Goal: Information Seeking & Learning: Learn about a topic

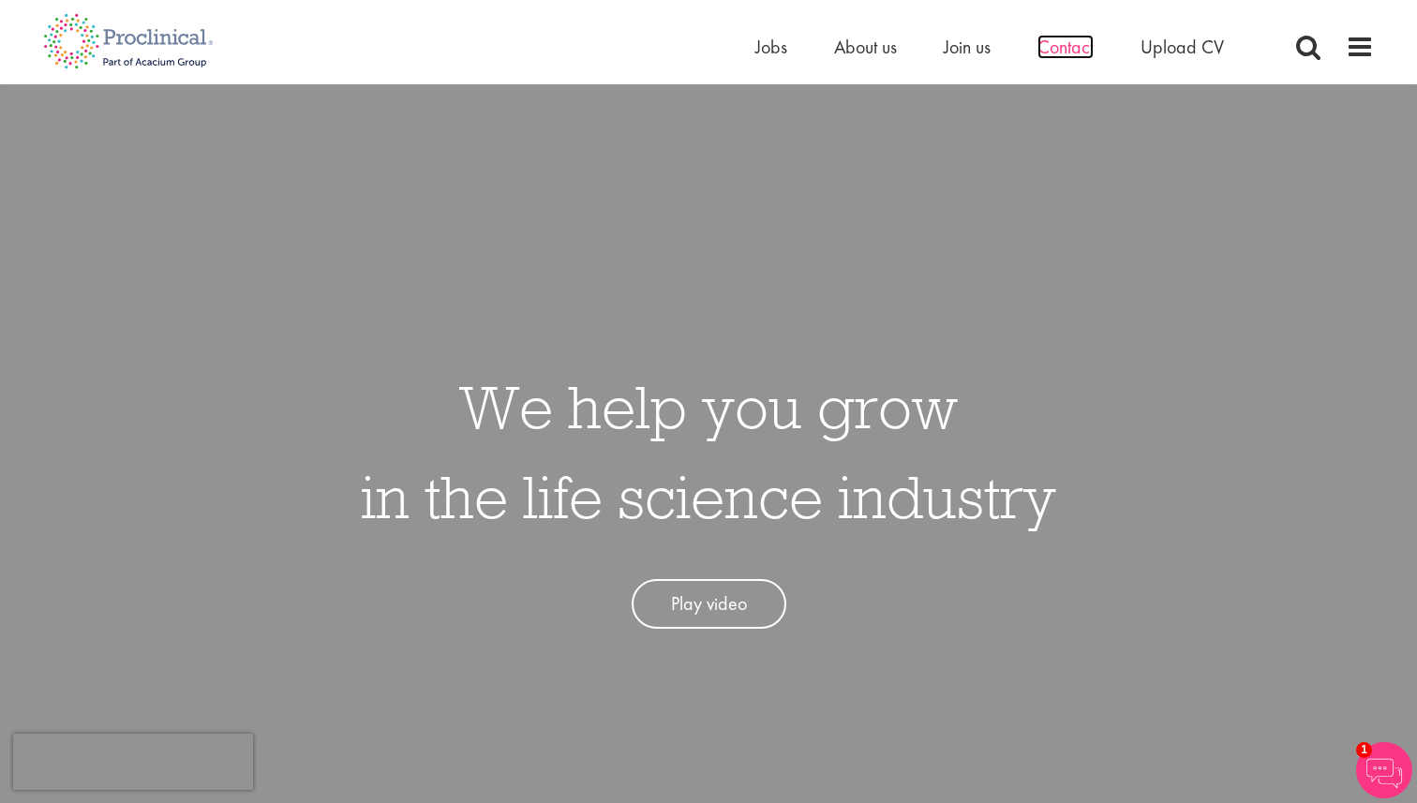
click at [1069, 53] on span "Contact" at bounding box center [1065, 47] width 56 height 24
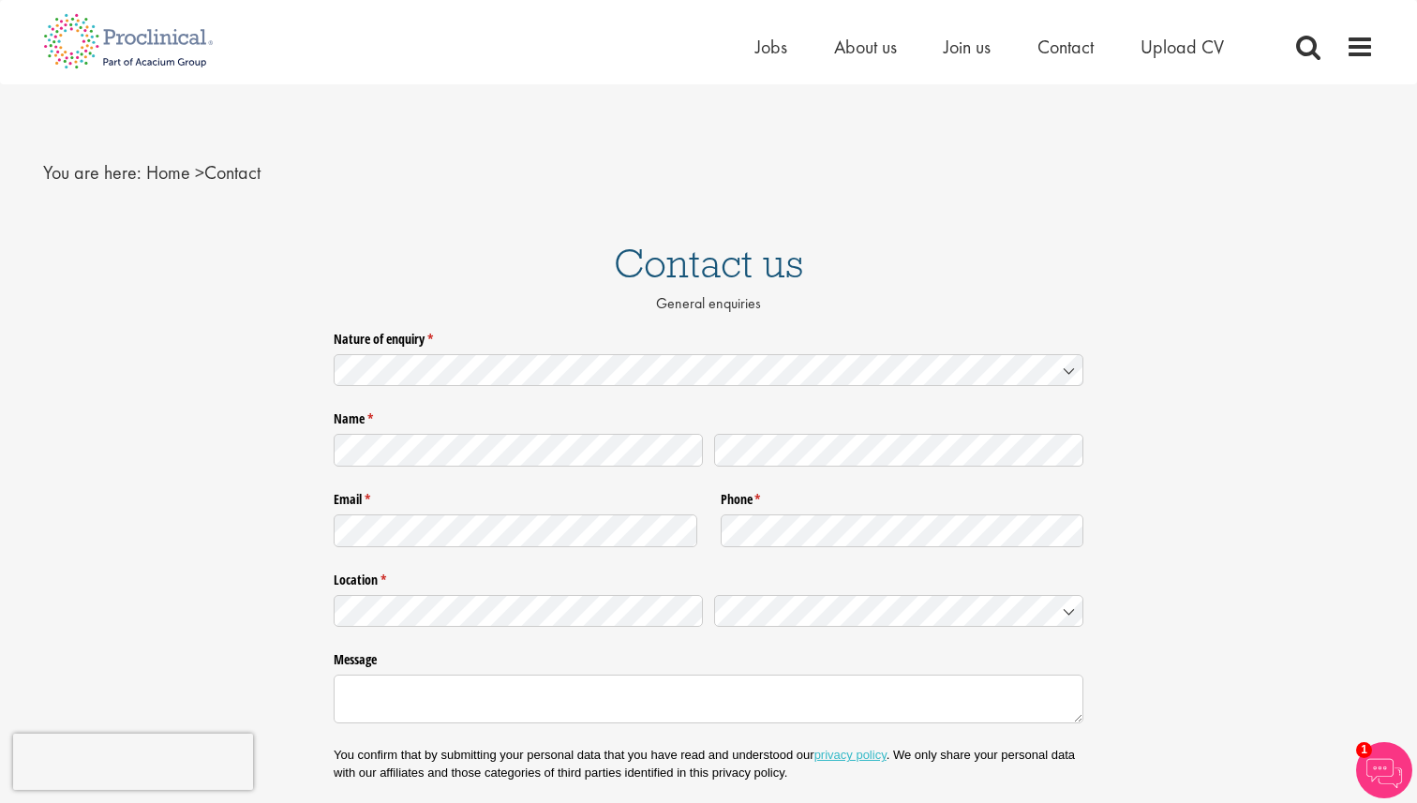
click at [868, 67] on div "Home Jobs About us Join us Contact Upload CV" at bounding box center [1012, 51] width 515 height 37
click at [852, 37] on span "About us" at bounding box center [865, 47] width 63 height 24
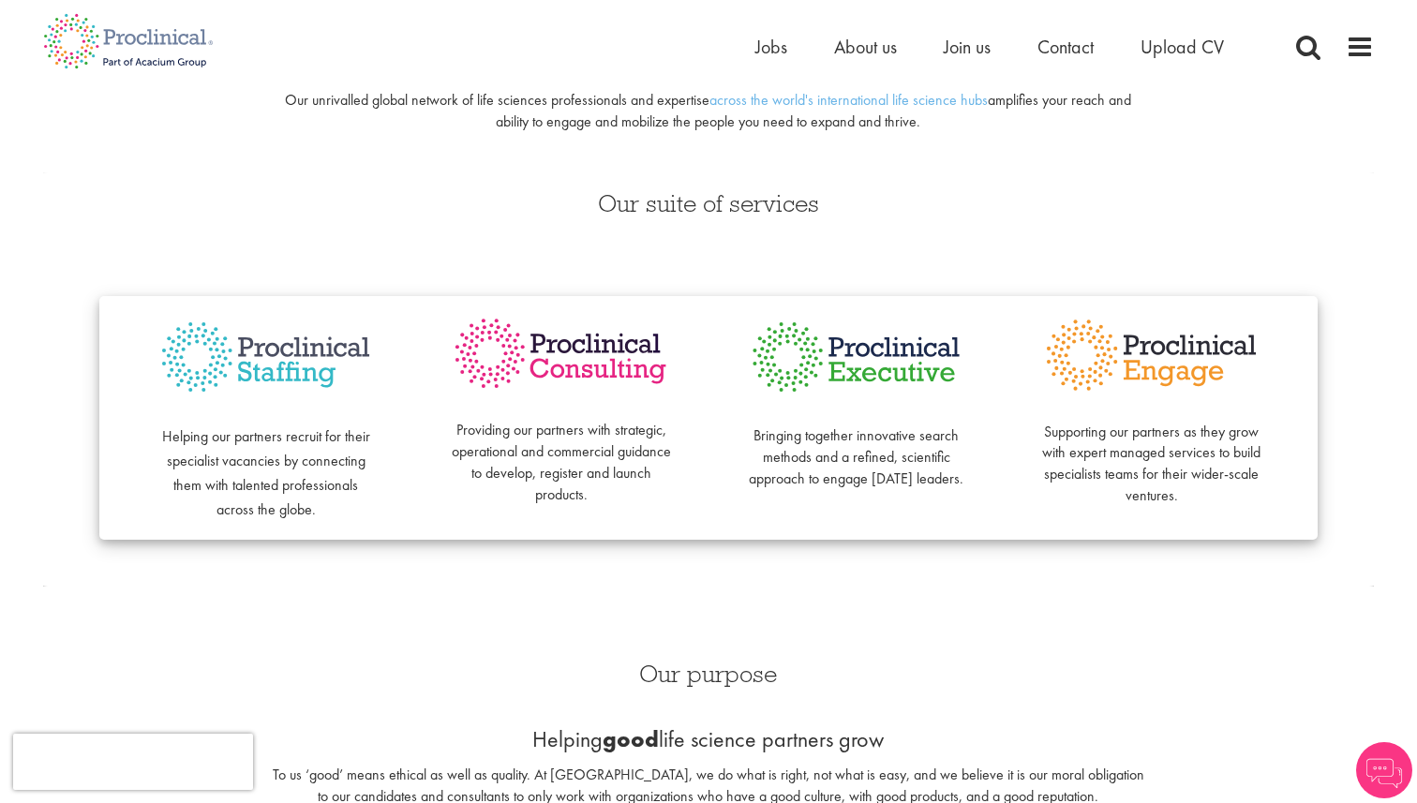
scroll to position [334, 0]
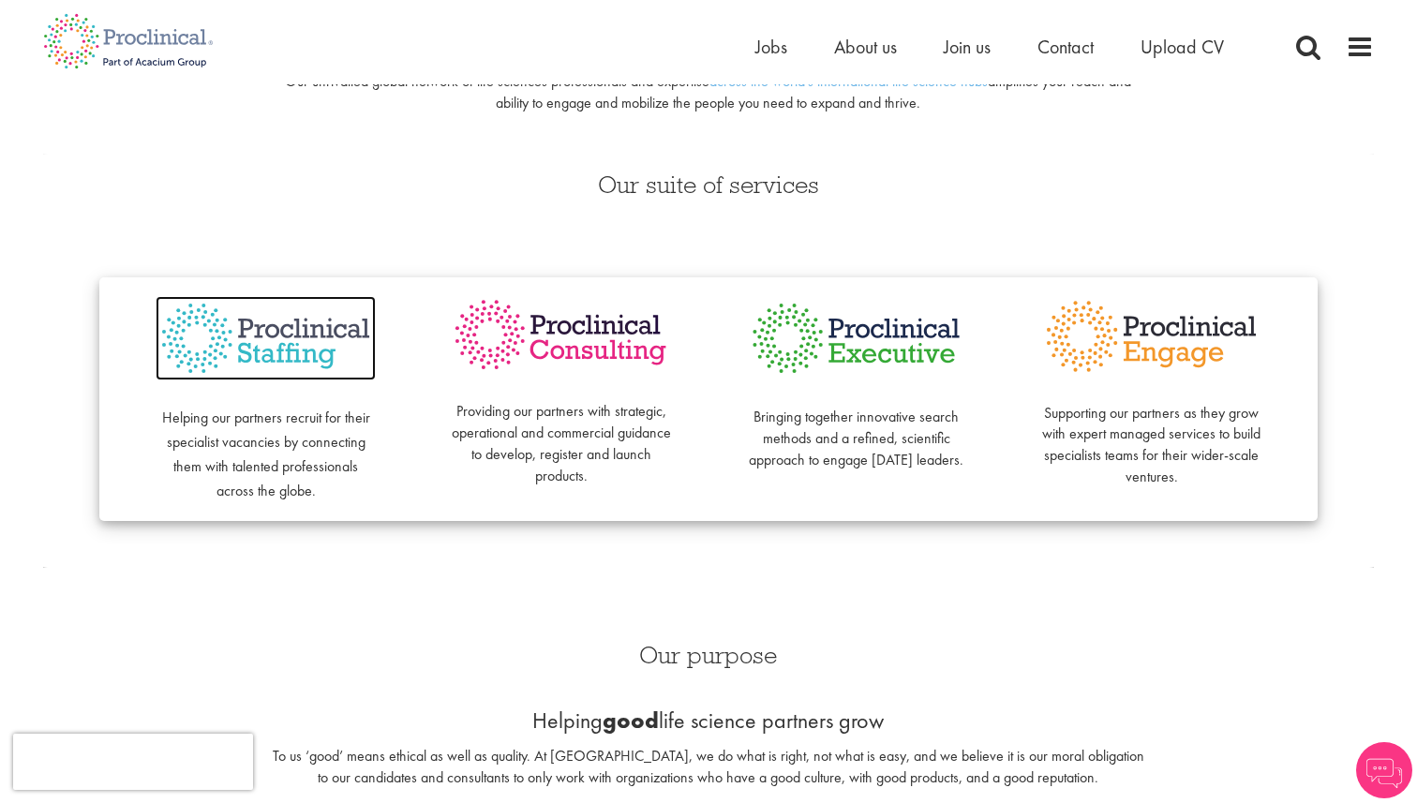
click at [270, 356] on img at bounding box center [266, 338] width 220 height 85
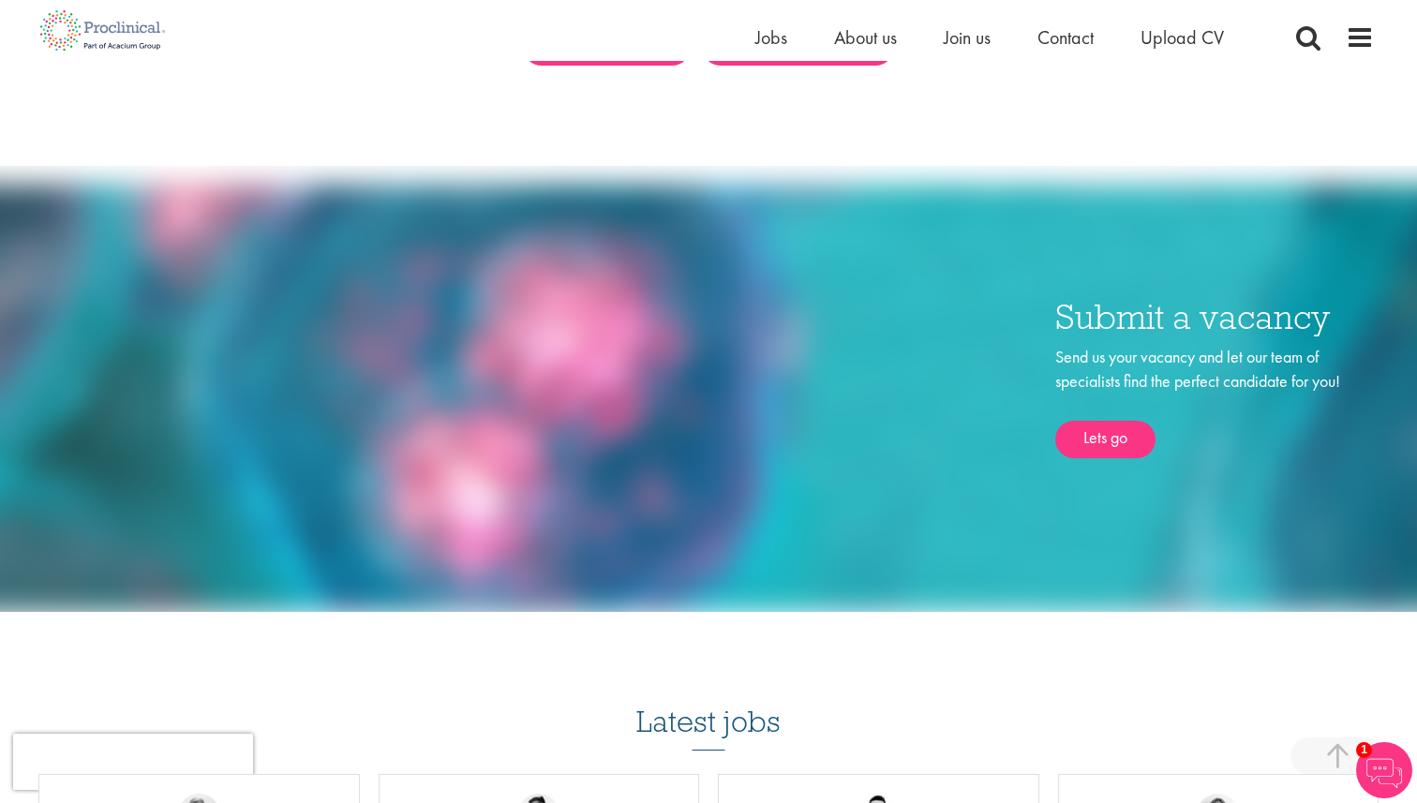
scroll to position [1062, 0]
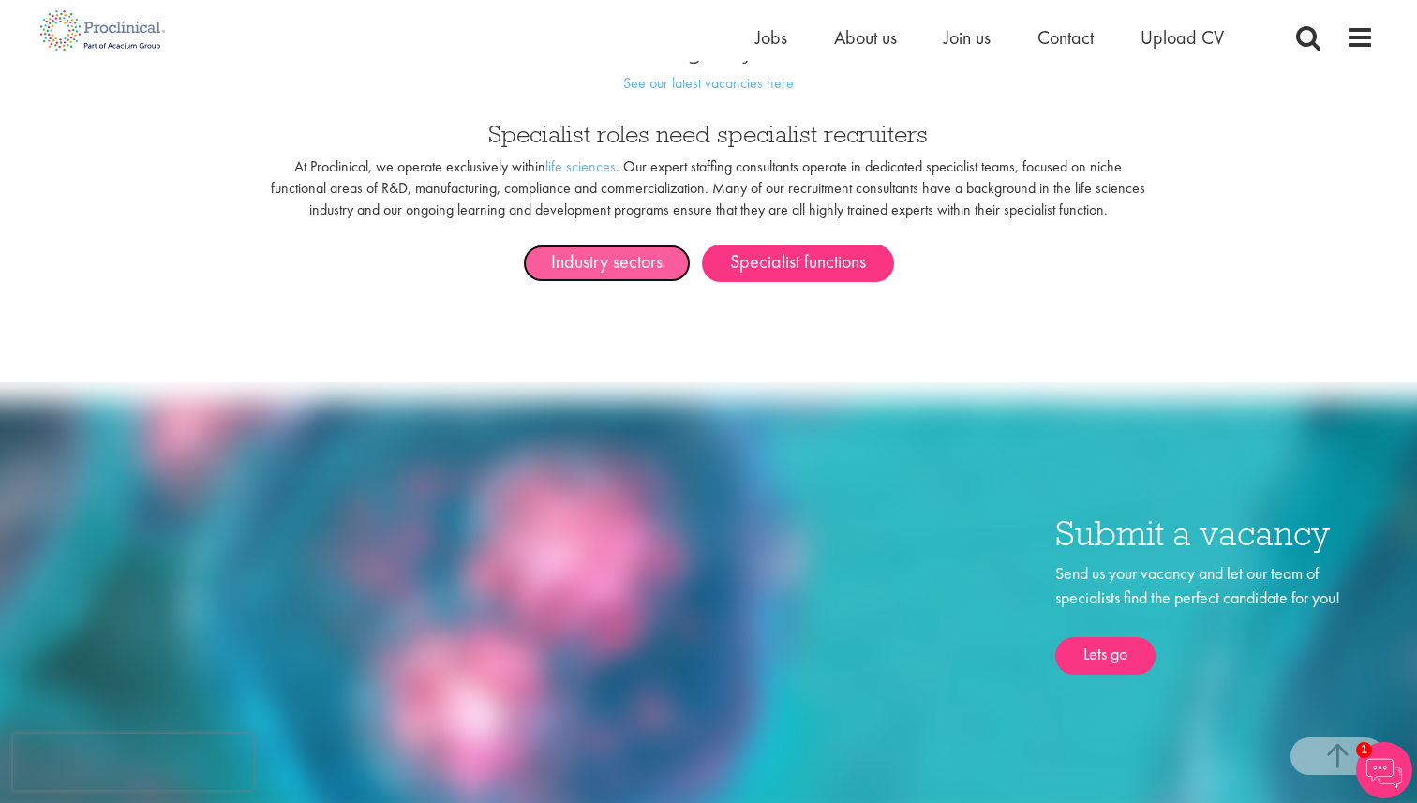
click at [624, 245] on link "Industry sectors" at bounding box center [607, 263] width 168 height 37
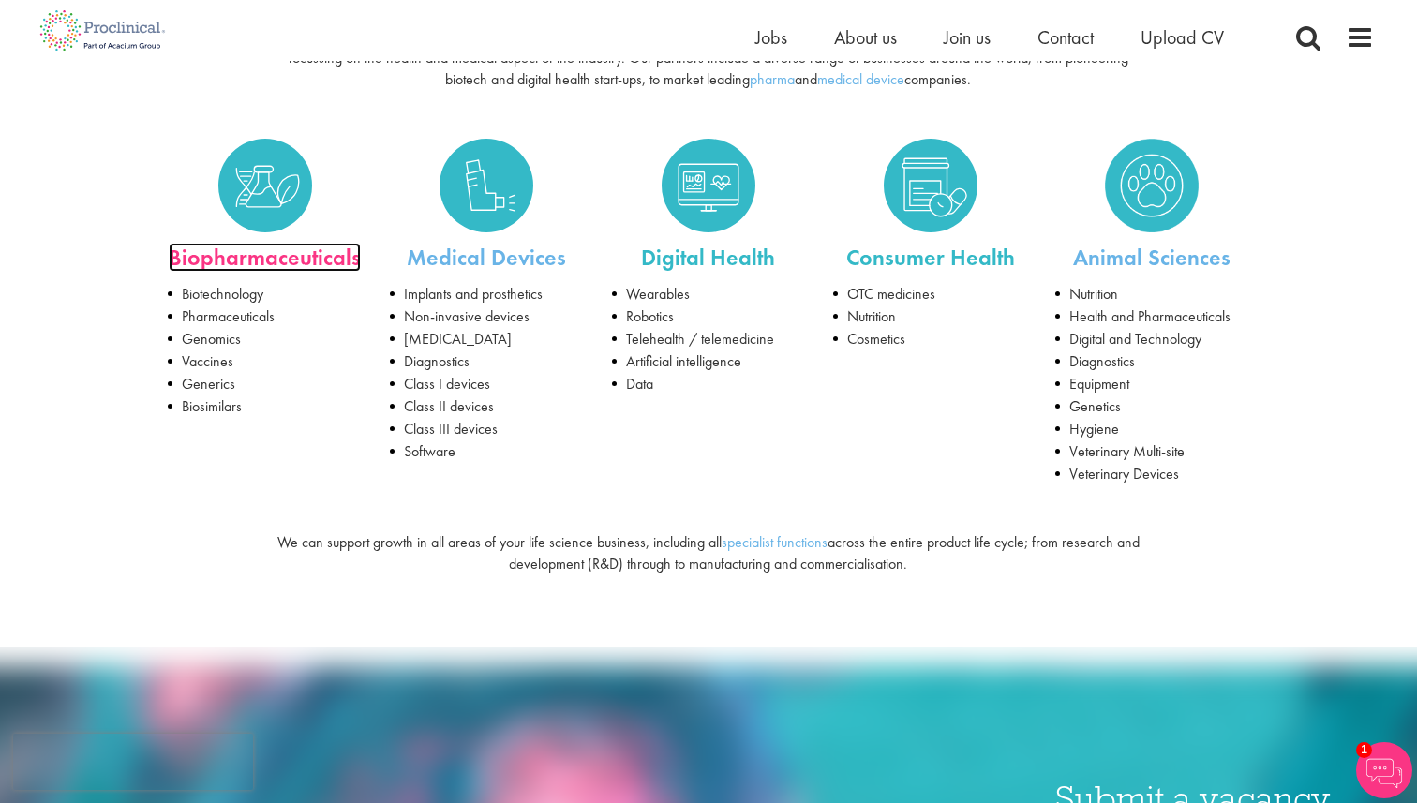
click at [224, 262] on link "Biopharmaceuticals" at bounding box center [265, 257] width 192 height 29
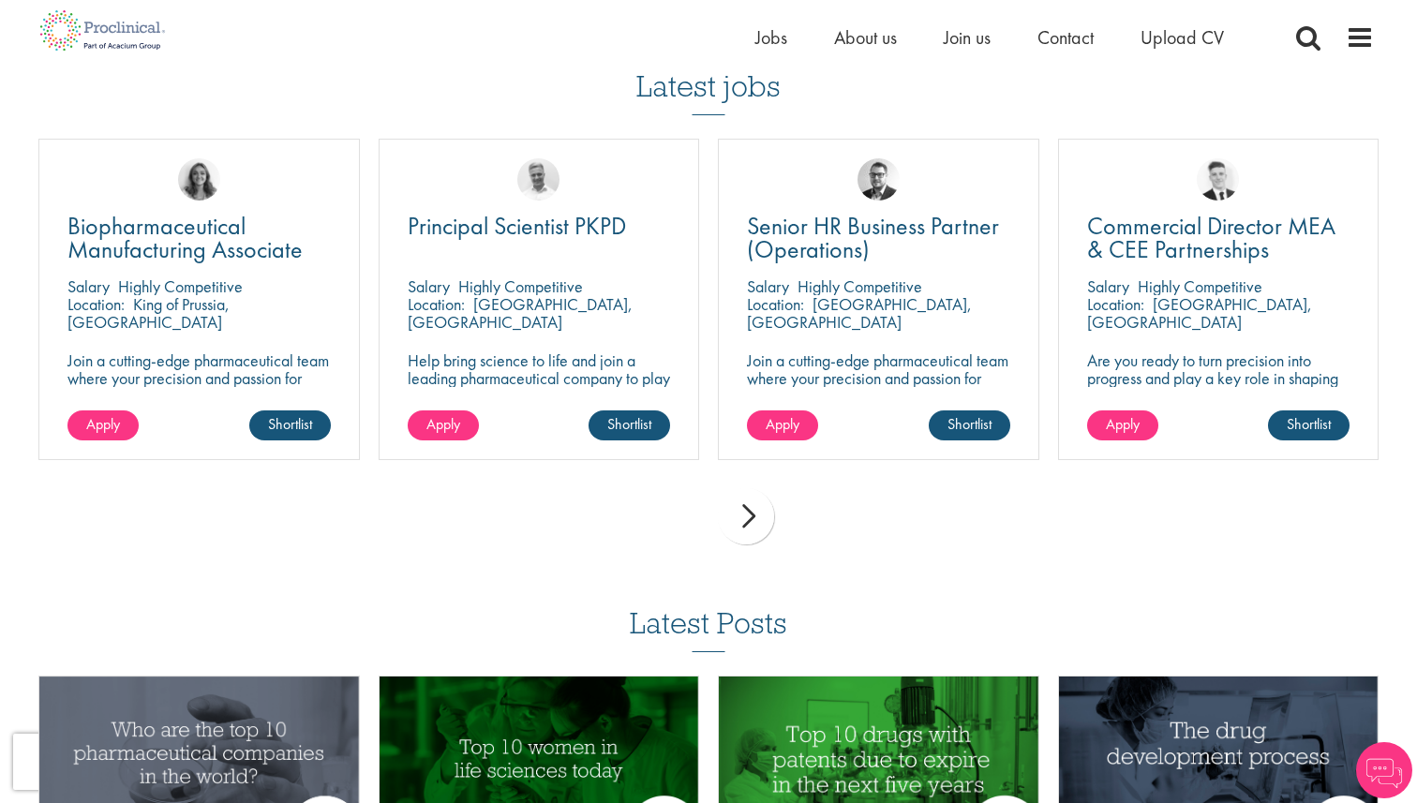
scroll to position [1287, 0]
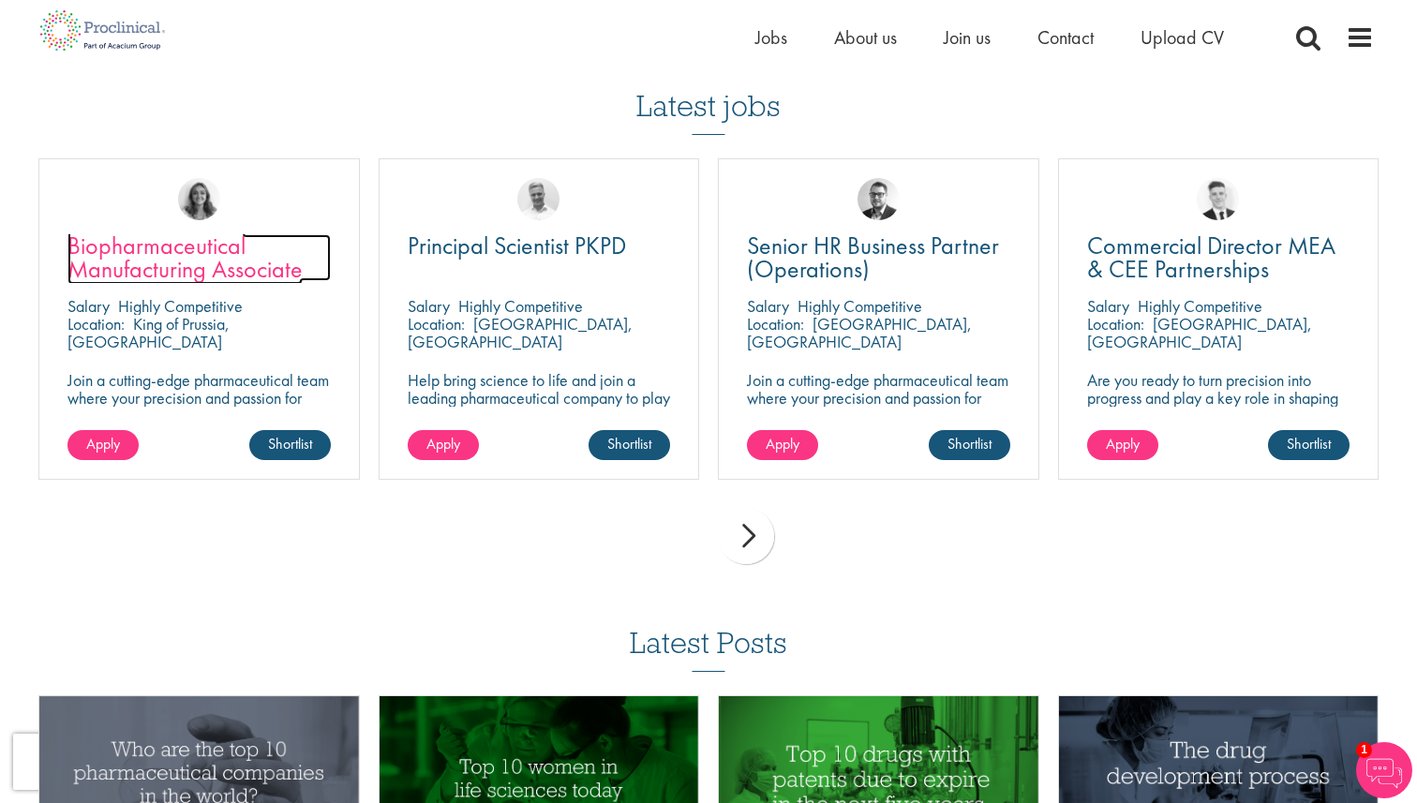
click at [223, 264] on span "Biopharmaceutical Manufacturing Associate" at bounding box center [184, 257] width 235 height 55
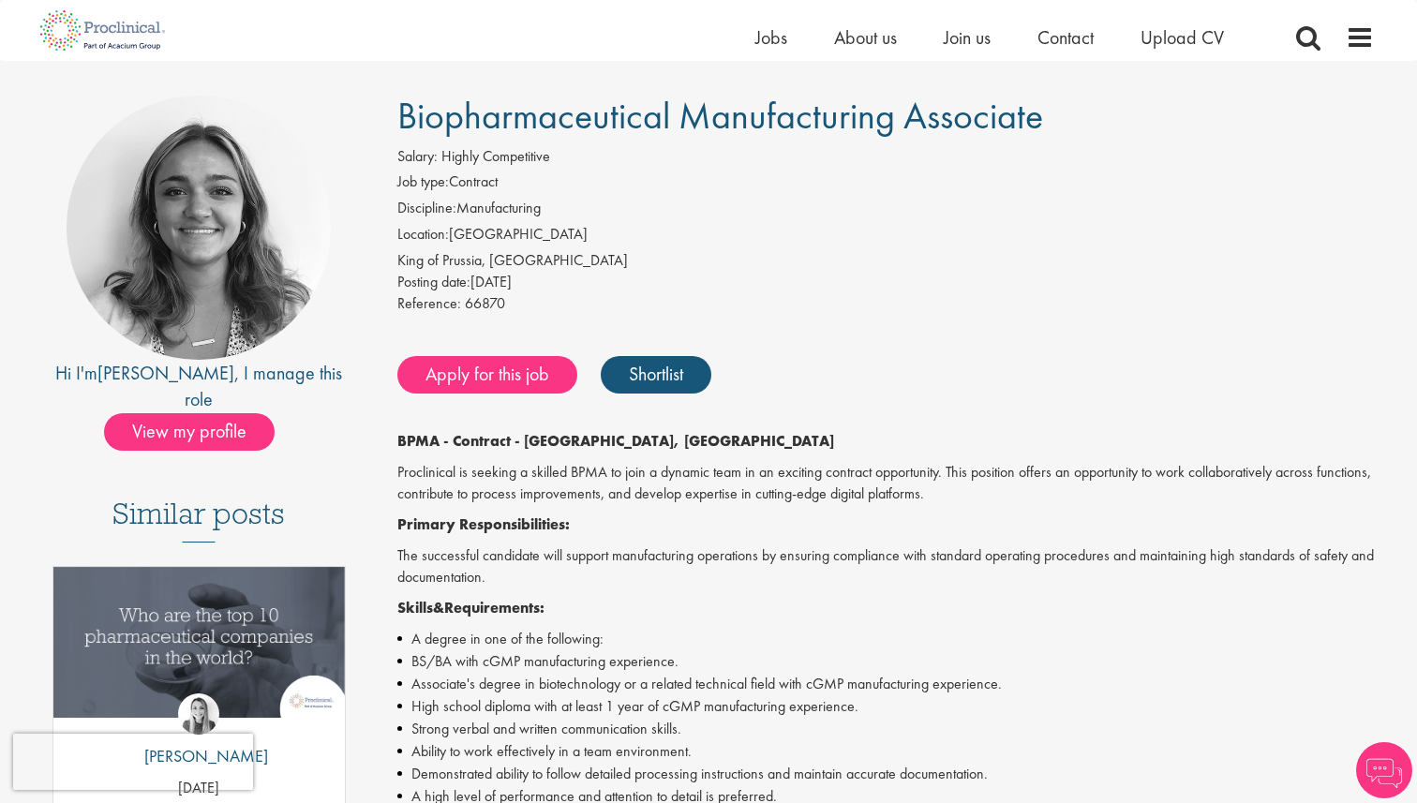
scroll to position [129, 0]
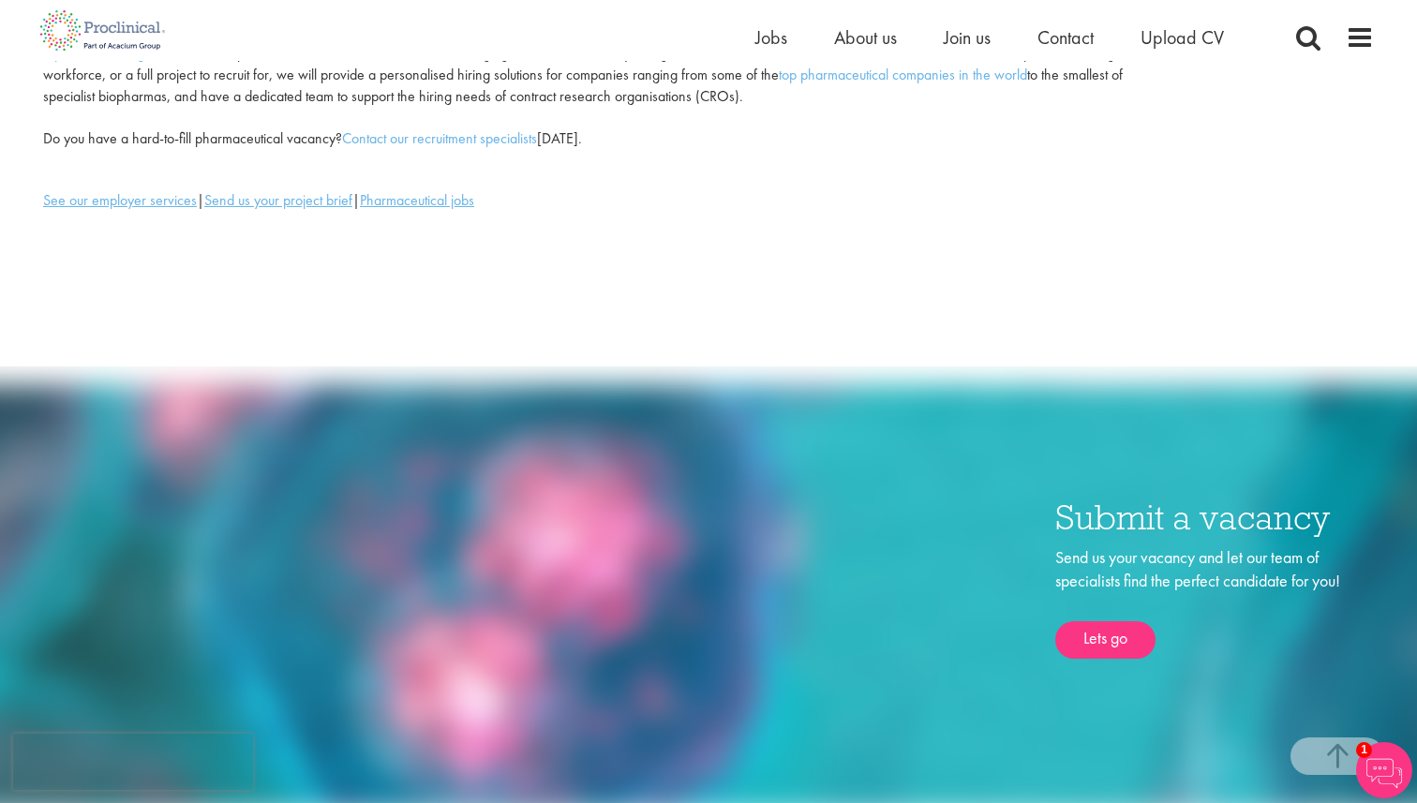
scroll to position [458, 0]
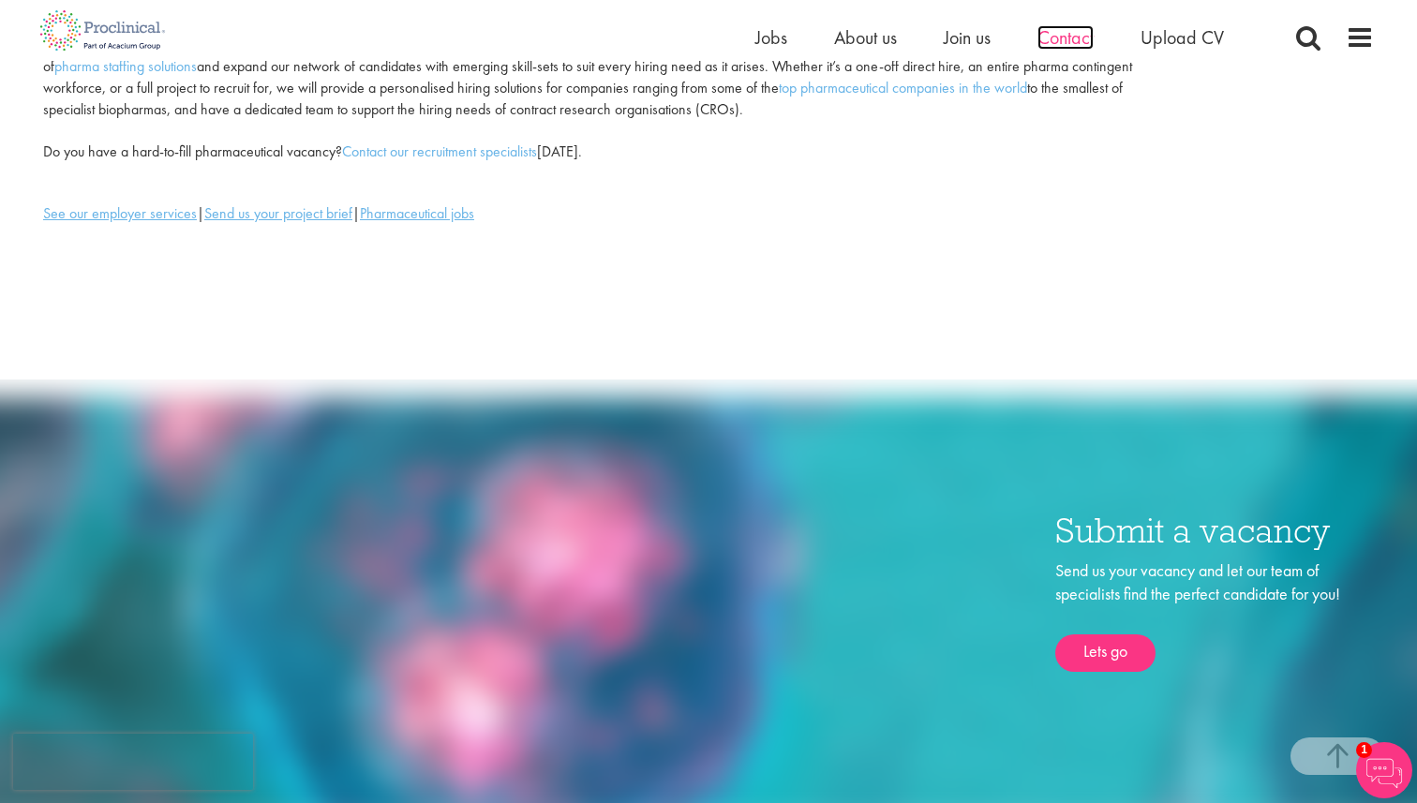
click at [1083, 42] on span "Contact" at bounding box center [1065, 37] width 56 height 24
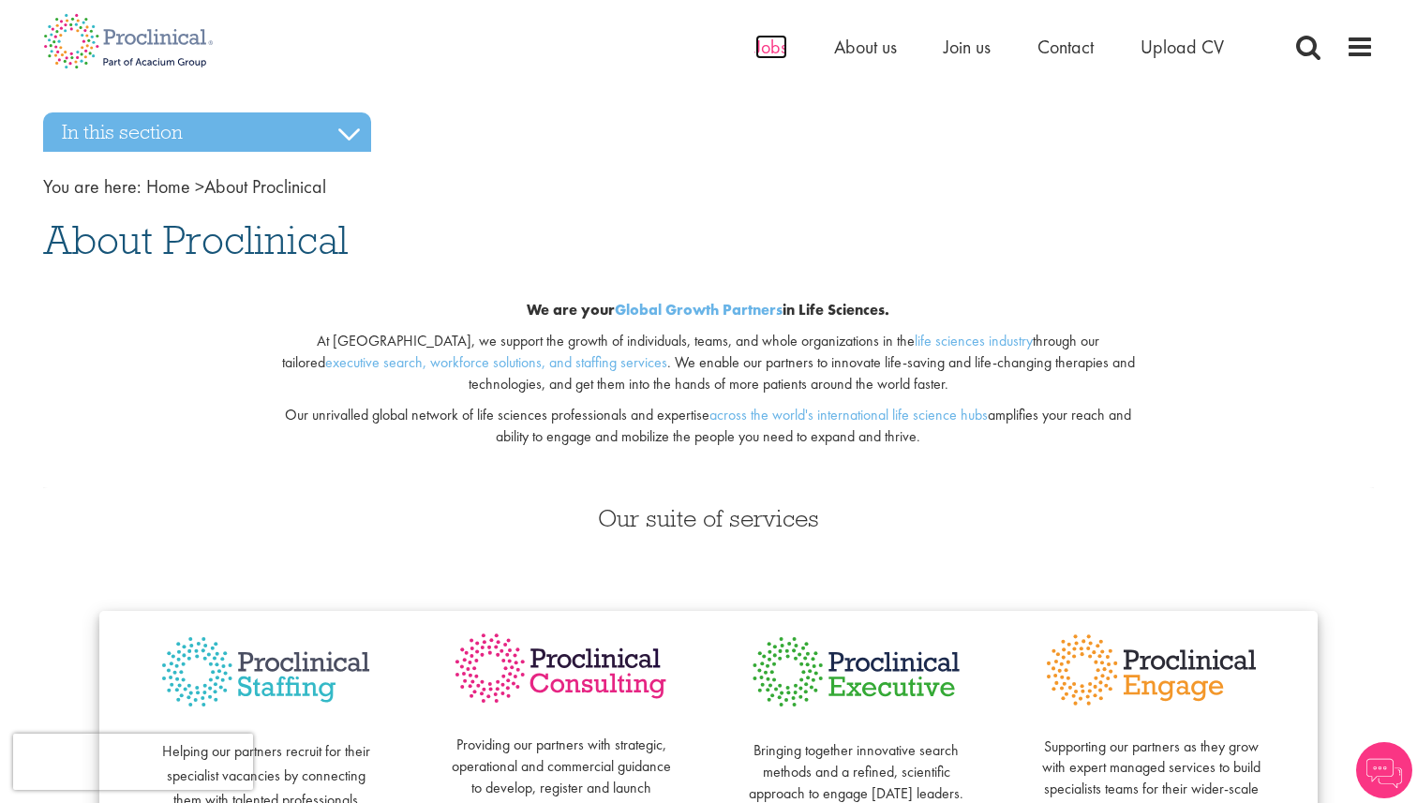
click at [775, 50] on span "Jobs" at bounding box center [771, 47] width 32 height 24
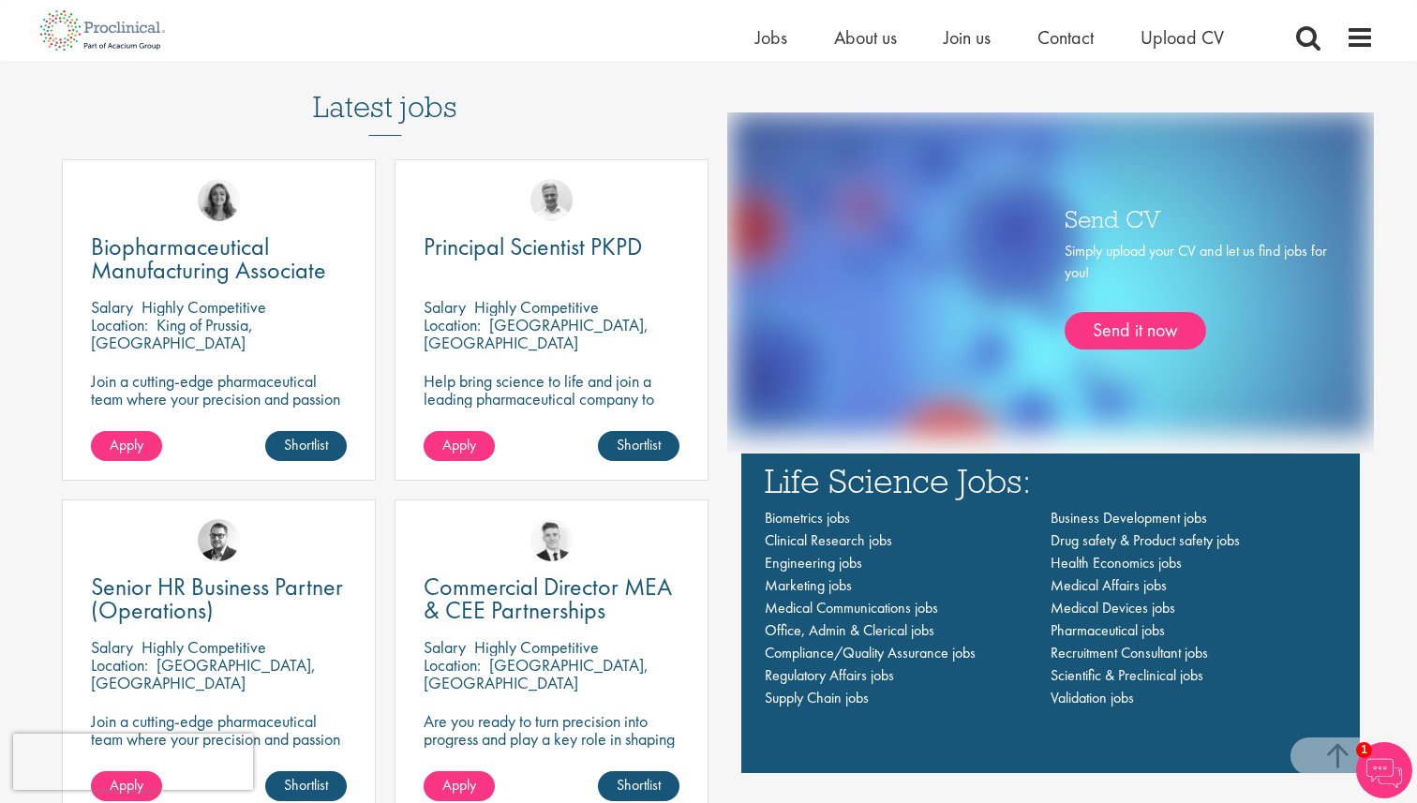
scroll to position [1275, 0]
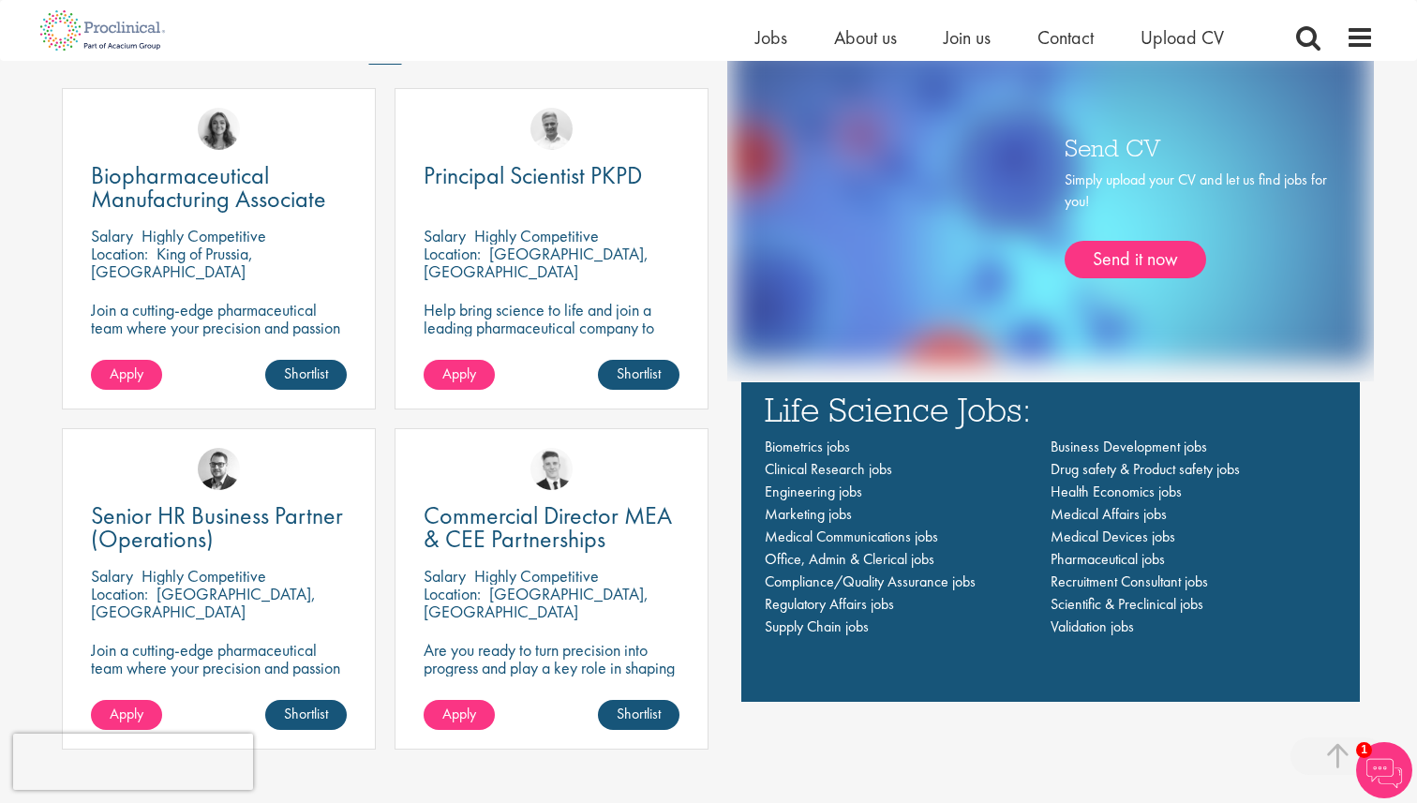
click at [793, 47] on ul "Home Jobs About us Join us Contact Upload CV" at bounding box center [1012, 37] width 515 height 28
click at [780, 45] on span "Jobs" at bounding box center [771, 37] width 32 height 24
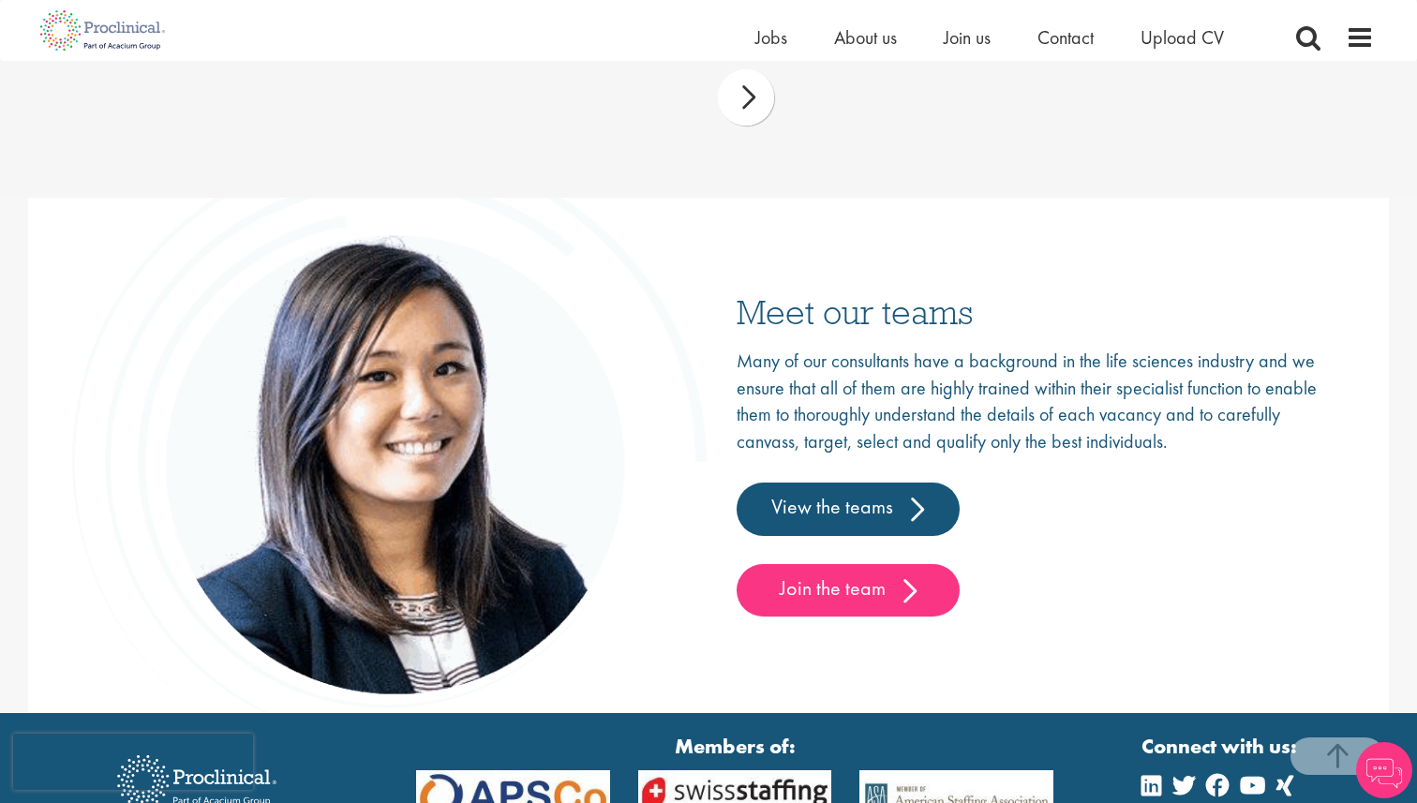
scroll to position [2946, 0]
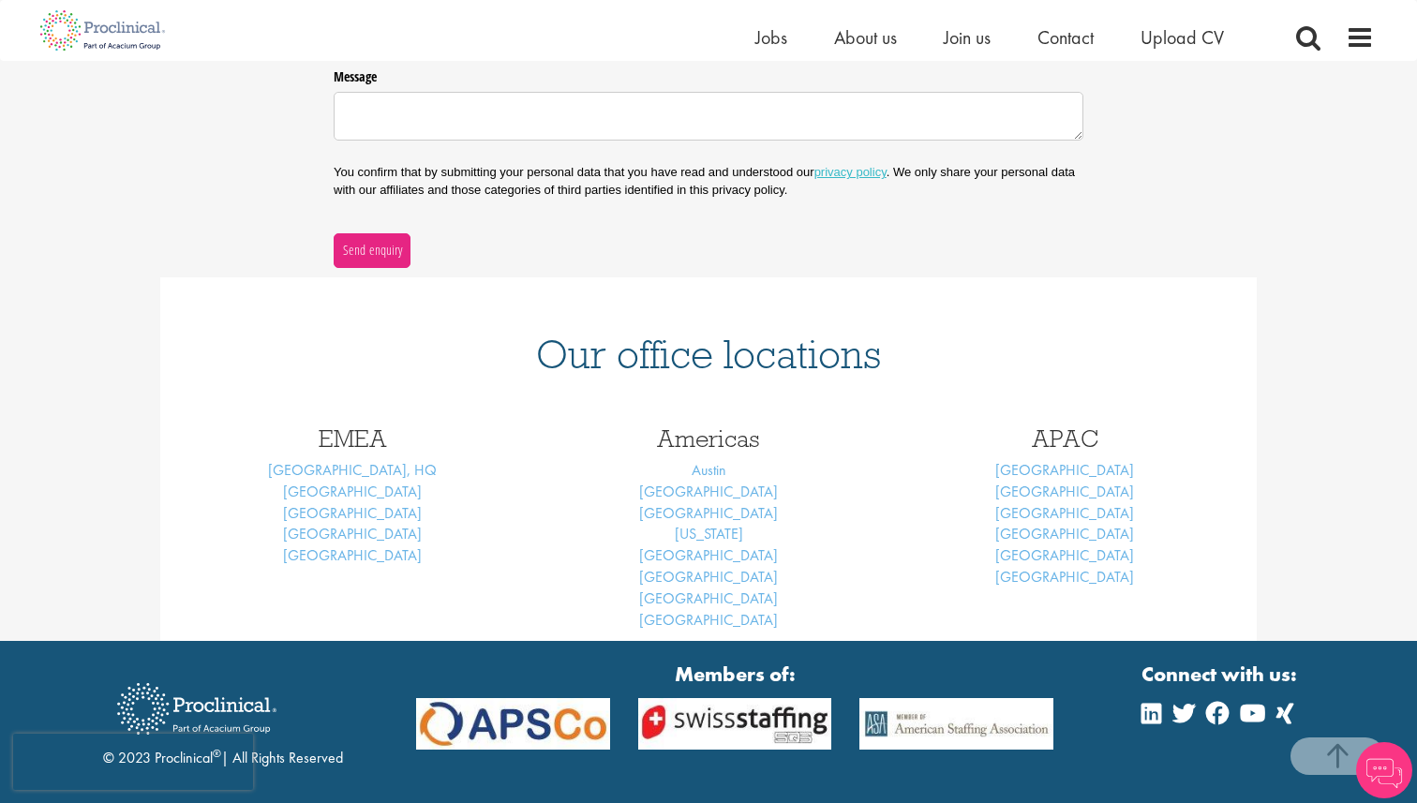
scroll to position [671, 0]
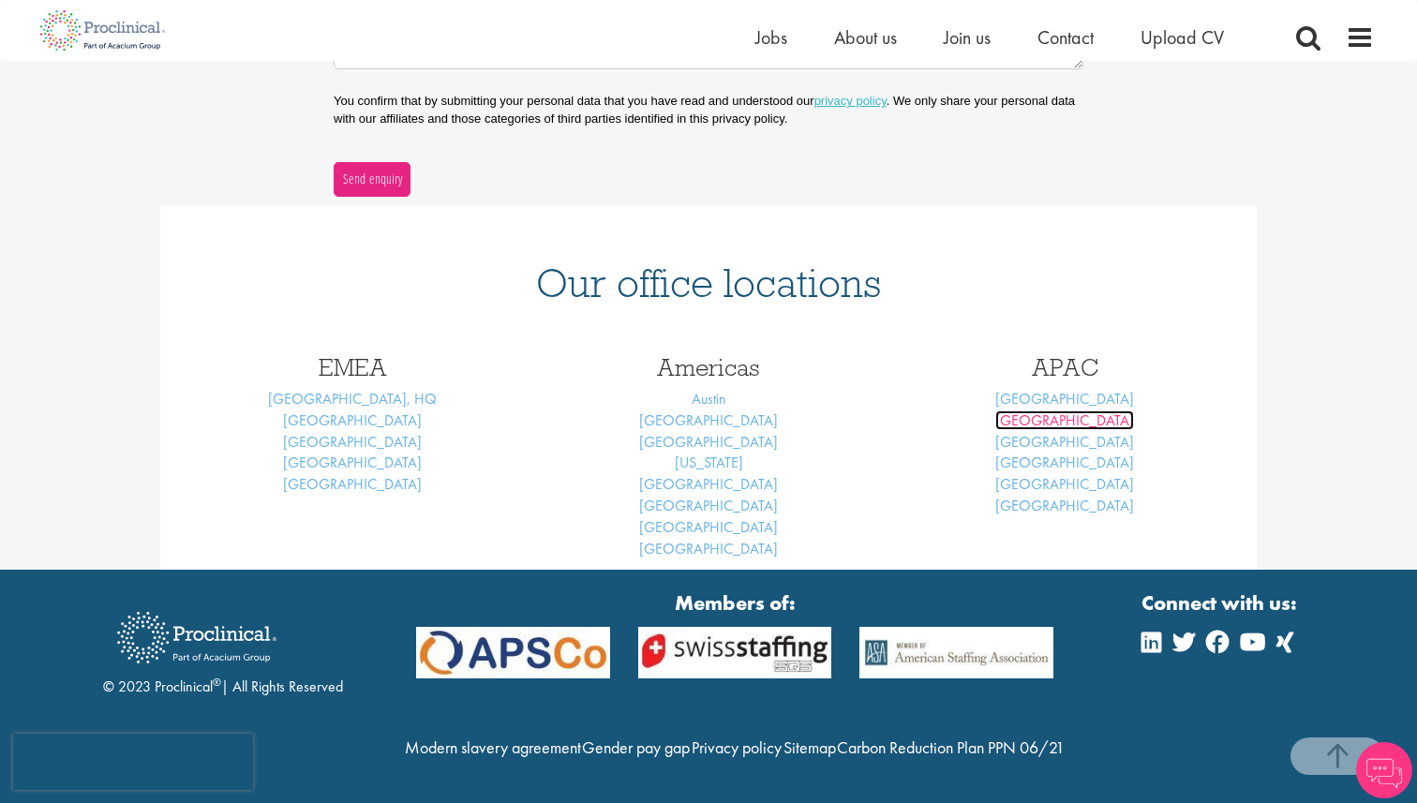
click at [1070, 410] on link "[GEOGRAPHIC_DATA]" at bounding box center [1064, 420] width 139 height 20
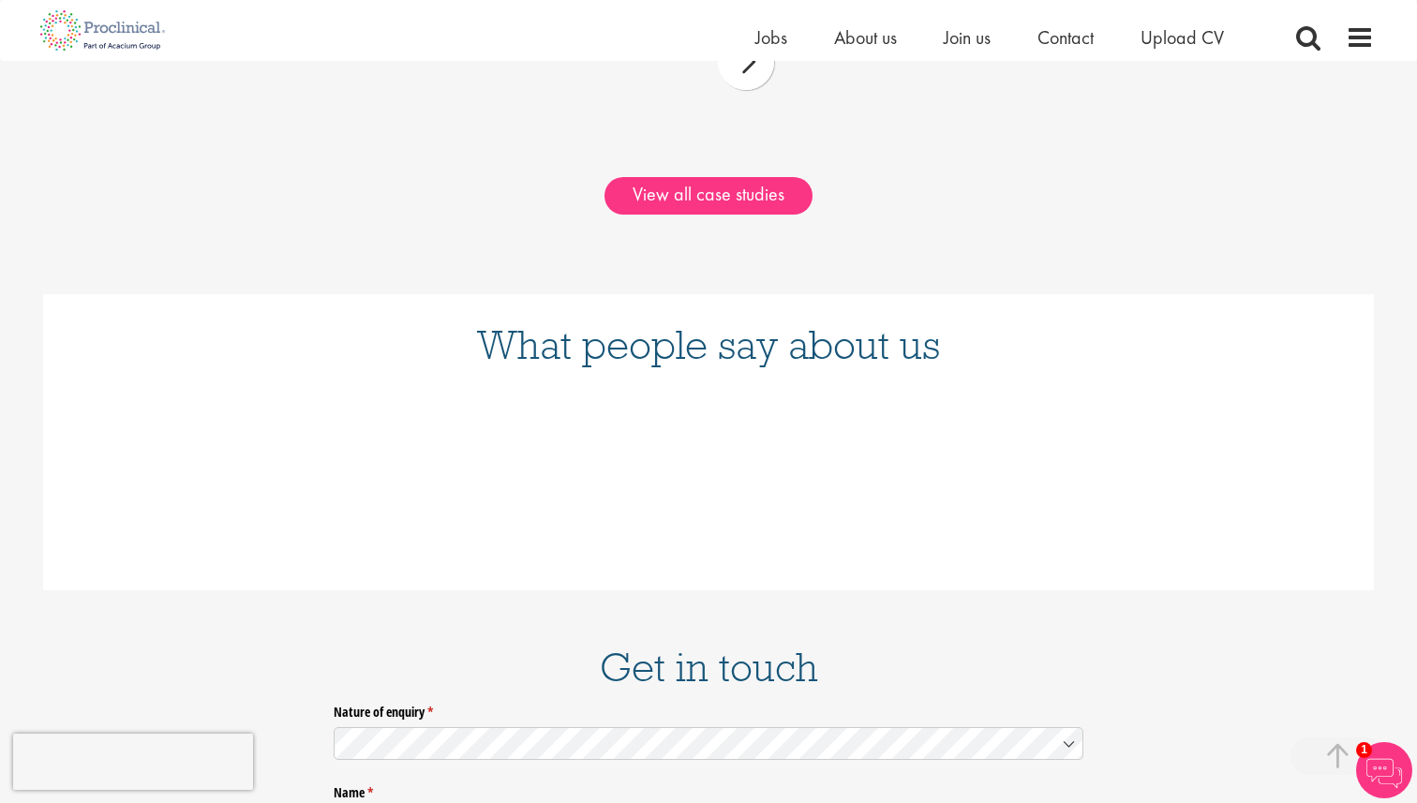
scroll to position [2306, 0]
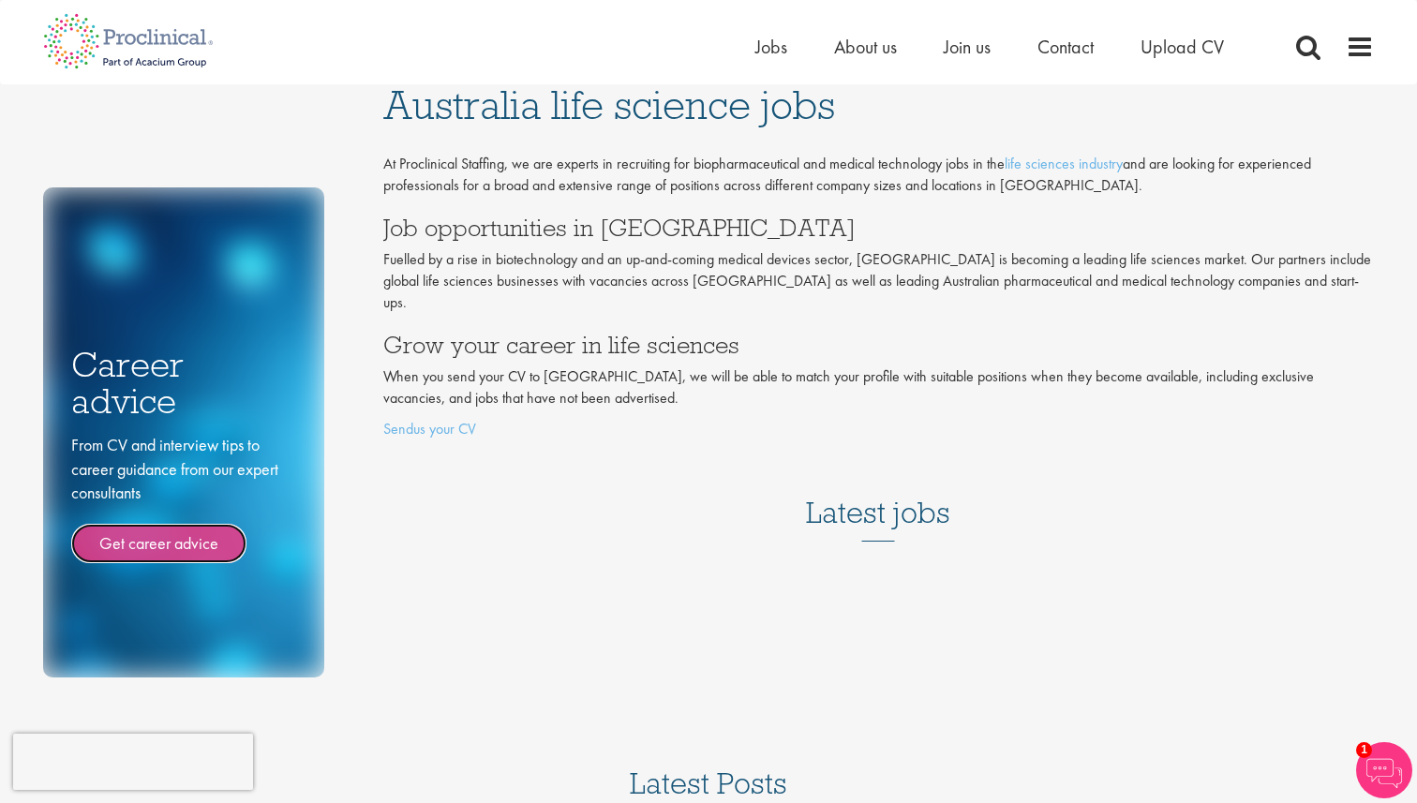
click at [213, 533] on link "Get career advice" at bounding box center [158, 543] width 175 height 39
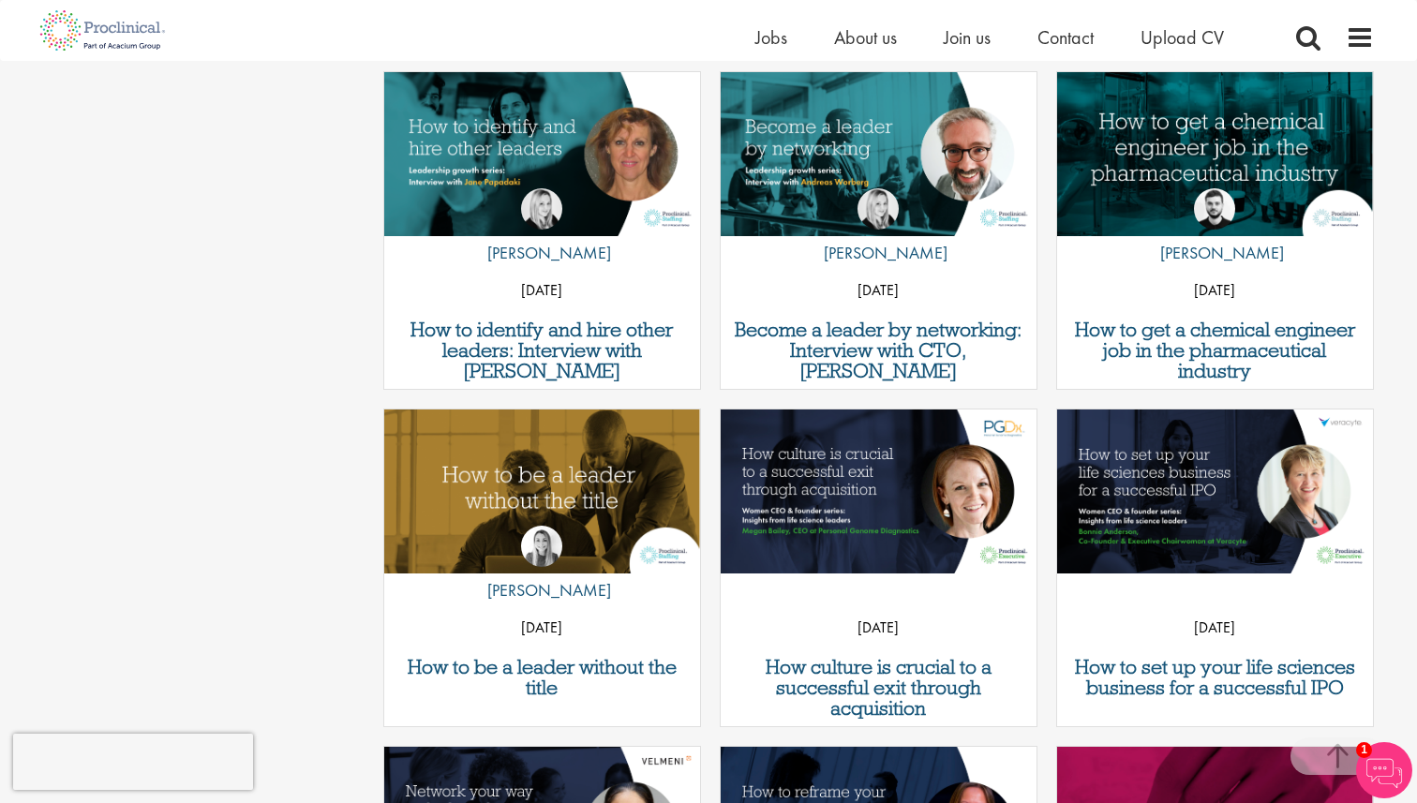
scroll to position [1215, 0]
